Goal: Information Seeking & Learning: Check status

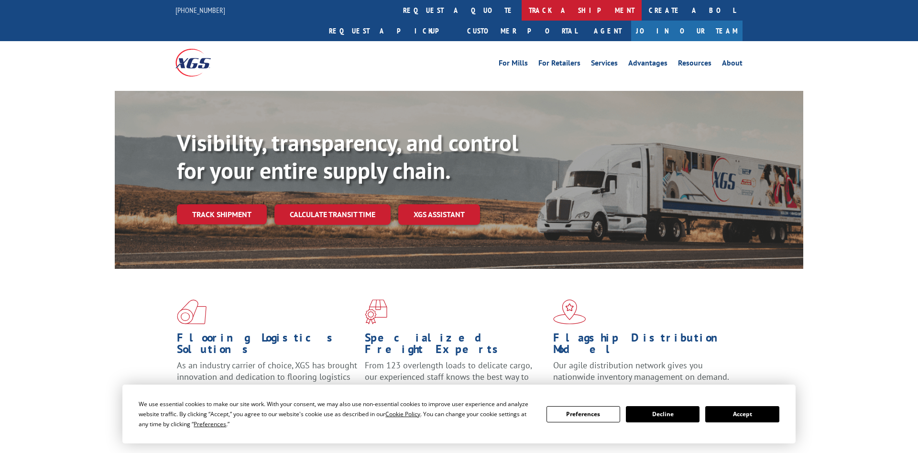
click at [522, 6] on link "track a shipment" at bounding box center [582, 10] width 120 height 21
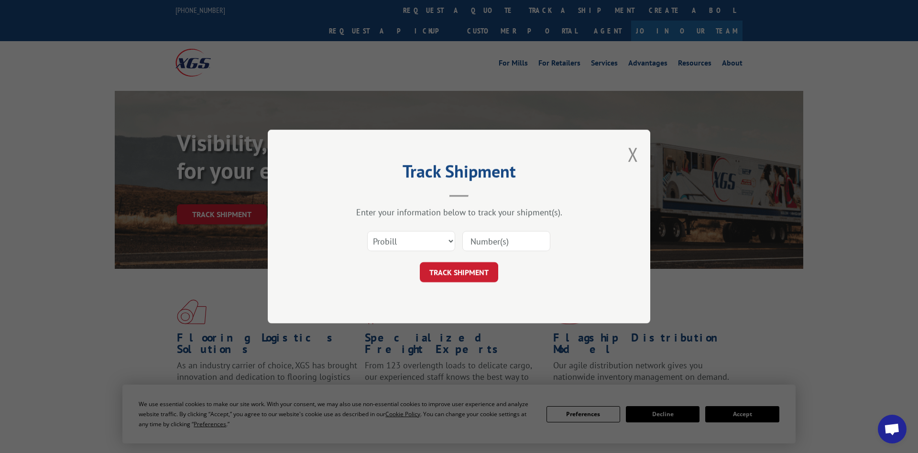
click at [496, 237] on input at bounding box center [506, 241] width 88 height 20
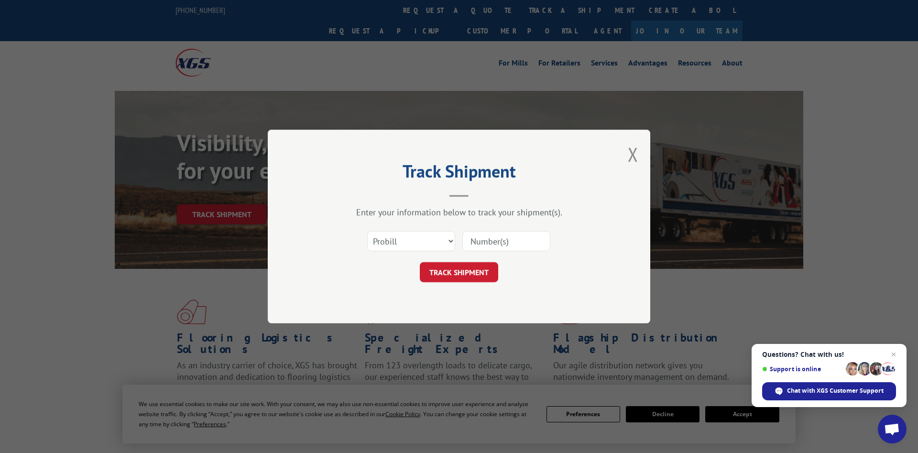
paste input "17589649"
type input "17589649"
click button "TRACK SHIPMENT" at bounding box center [459, 272] width 78 height 20
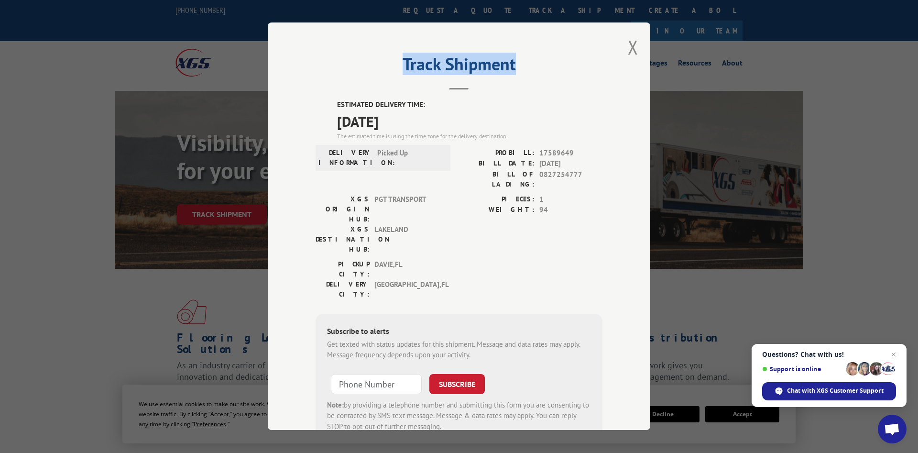
drag, startPoint x: 513, startPoint y: 39, endPoint x: 320, endPoint y: 51, distance: 193.0
click at [320, 51] on div "Track Shipment ESTIMATED DELIVERY TIME: [DATE] The estimated time is using the …" at bounding box center [459, 225] width 382 height 407
click at [430, 44] on div "Track Shipment ESTIMATED DELIVERY TIME: [DATE] The estimated time is using the …" at bounding box center [459, 225] width 382 height 407
click at [634, 43] on button "Close modal" at bounding box center [633, 46] width 11 height 25
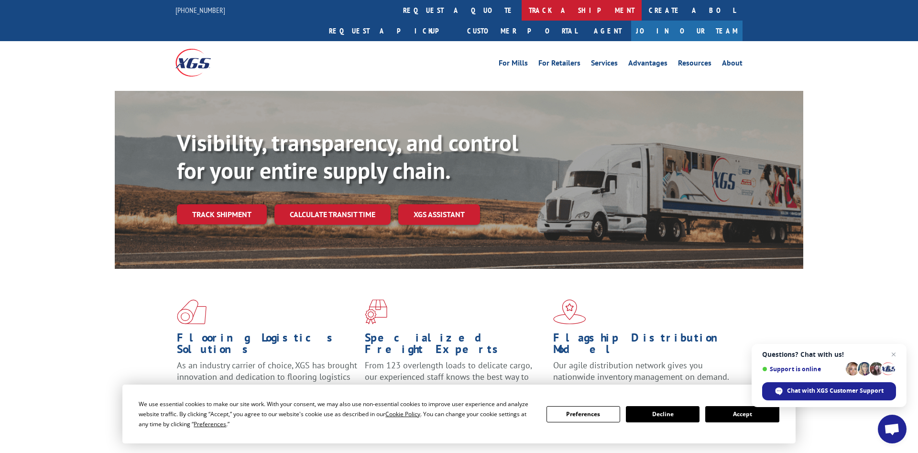
click at [522, 10] on link "track a shipment" at bounding box center [582, 10] width 120 height 21
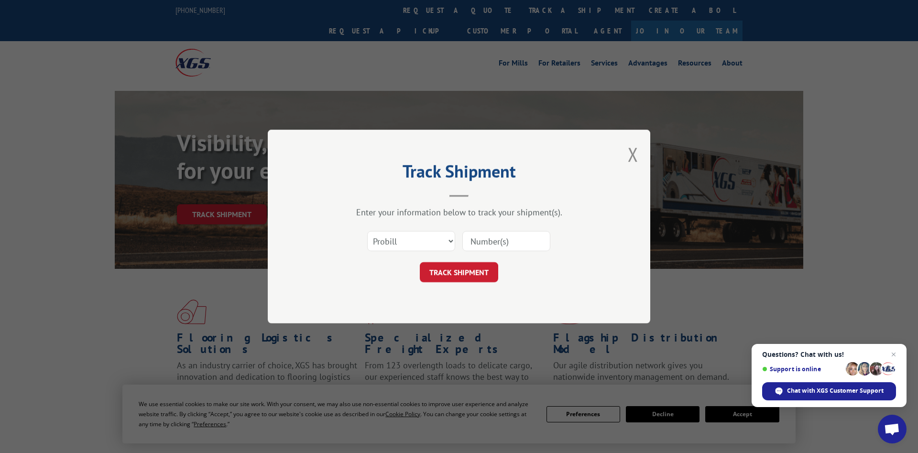
click at [486, 239] on input at bounding box center [506, 241] width 88 height 20
click at [487, 239] on input at bounding box center [506, 241] width 88 height 20
type input "17589649"
click at [452, 272] on button "TRACK SHIPMENT" at bounding box center [459, 272] width 78 height 20
